Goal: Check status

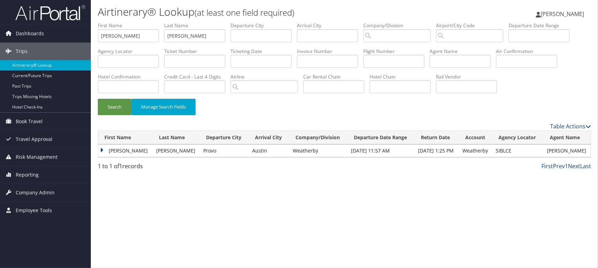
click at [116, 157] on td "Trisha" at bounding box center [125, 151] width 55 height 13
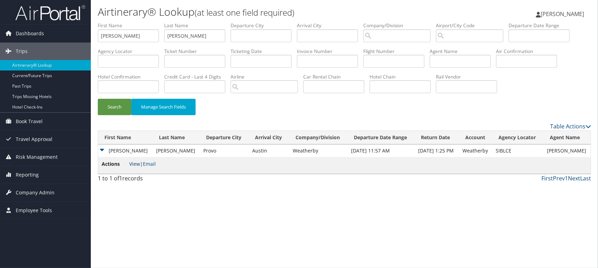
click at [137, 167] on link "View" at bounding box center [134, 164] width 11 height 7
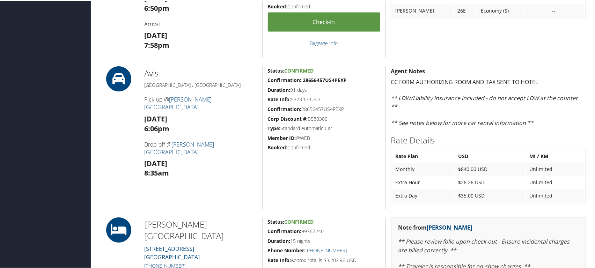
scroll to position [505, 0]
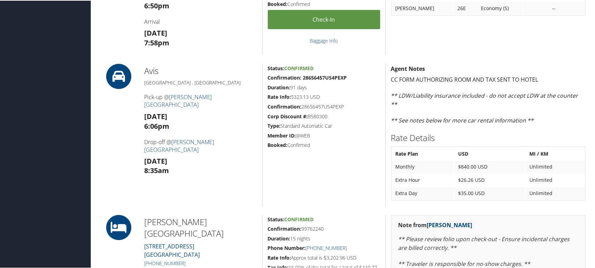
click at [320, 76] on strong "Confirmation: 28656457US4PEXP" at bounding box center [307, 77] width 79 height 7
click at [320, 77] on strong "Confirmation: 28656457US4PEXP" at bounding box center [307, 77] width 79 height 7
copy strong "28656457US4PEXP"
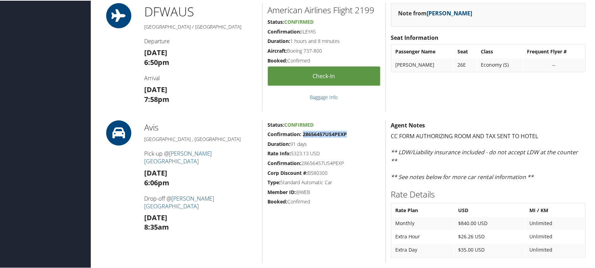
scroll to position [310, 0]
